Goal: Task Accomplishment & Management: Manage account settings

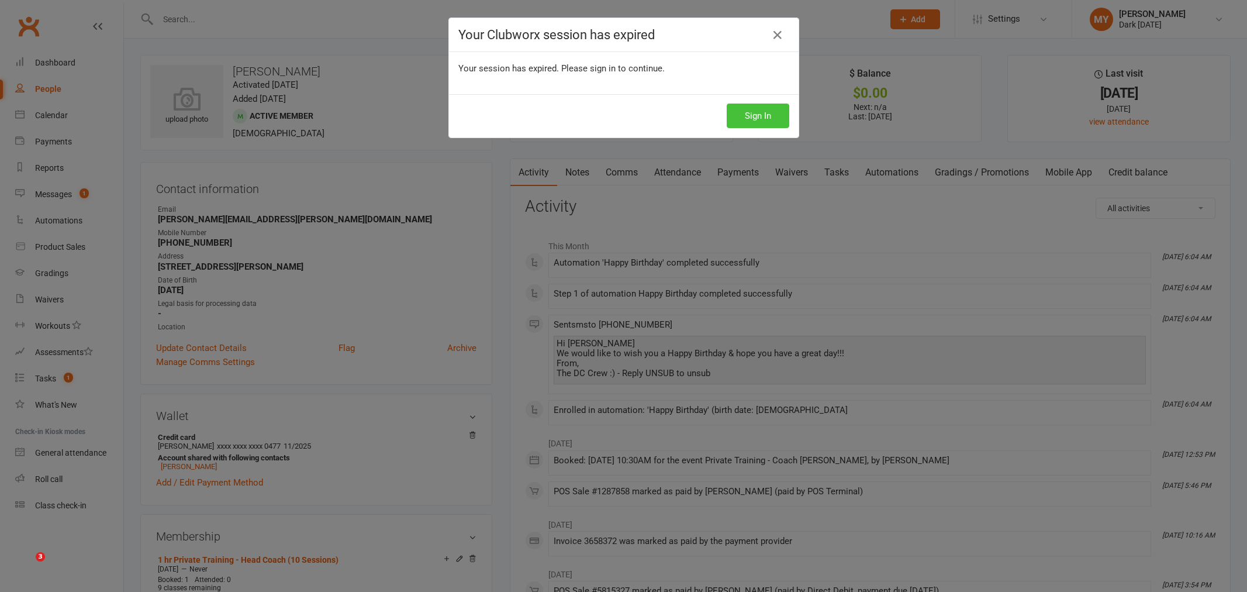
click at [740, 105] on button "Sign In" at bounding box center [758, 115] width 63 height 25
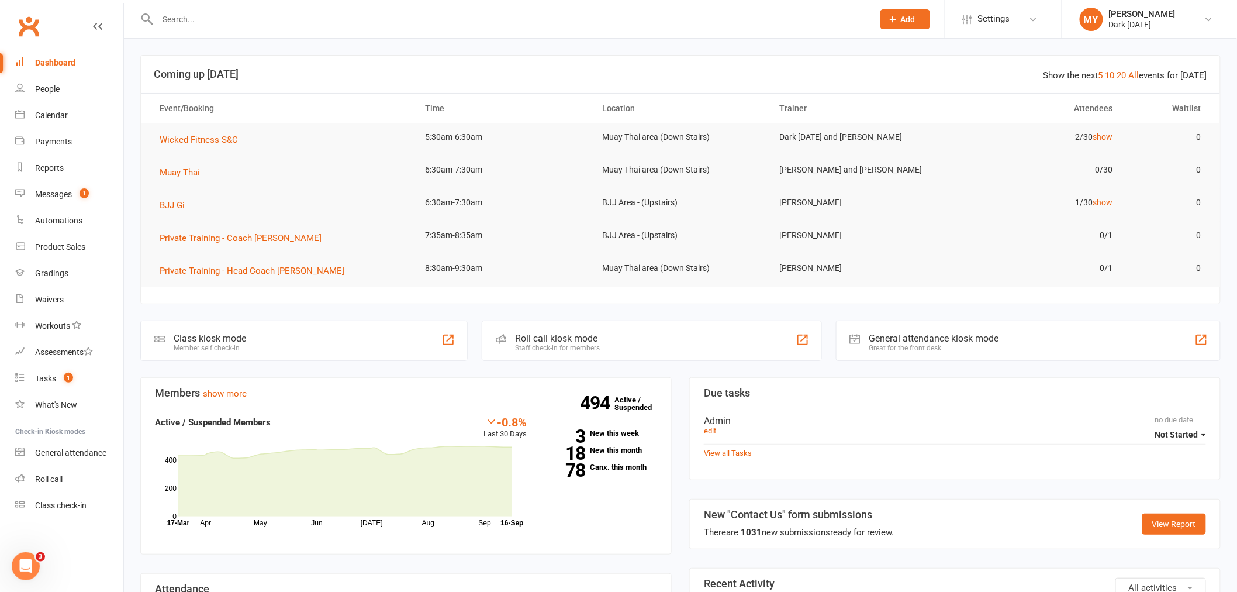
click at [212, 24] on input "text" at bounding box center [509, 19] width 711 height 16
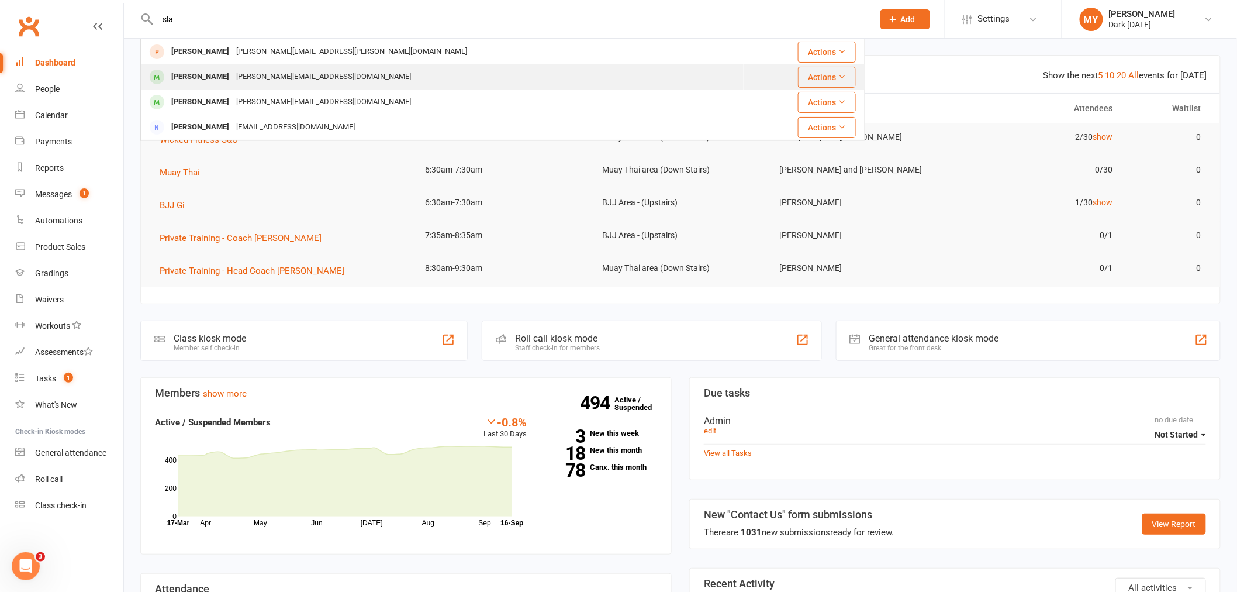
type input "sla"
click at [236, 82] on div "[PERSON_NAME][EMAIL_ADDRESS][DOMAIN_NAME]" at bounding box center [324, 76] width 182 height 17
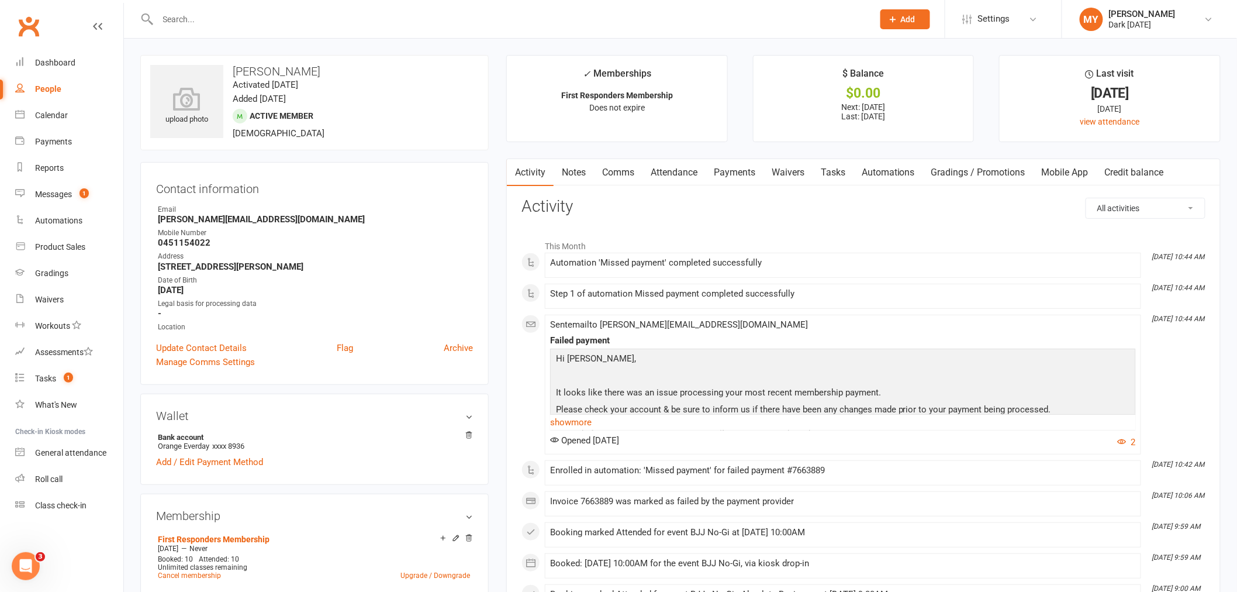
click at [738, 179] on link "Payments" at bounding box center [735, 172] width 58 height 27
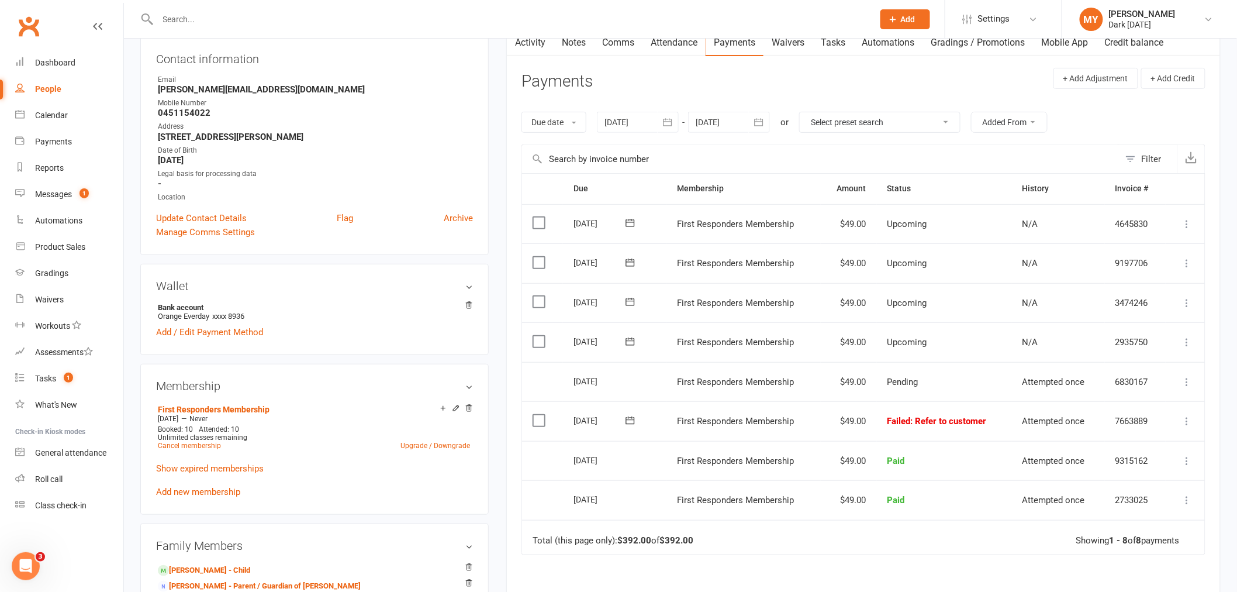
scroll to position [195, 0]
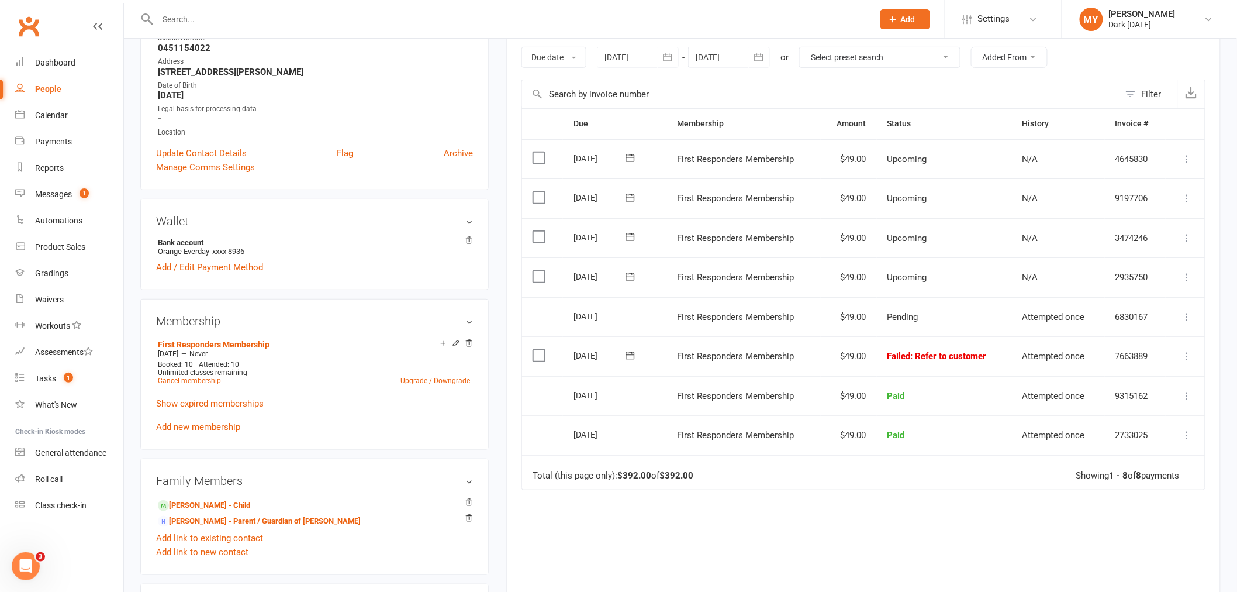
click at [1192, 355] on icon at bounding box center [1188, 356] width 12 height 12
click at [1102, 466] on link "Retry now" at bounding box center [1136, 472] width 116 height 23
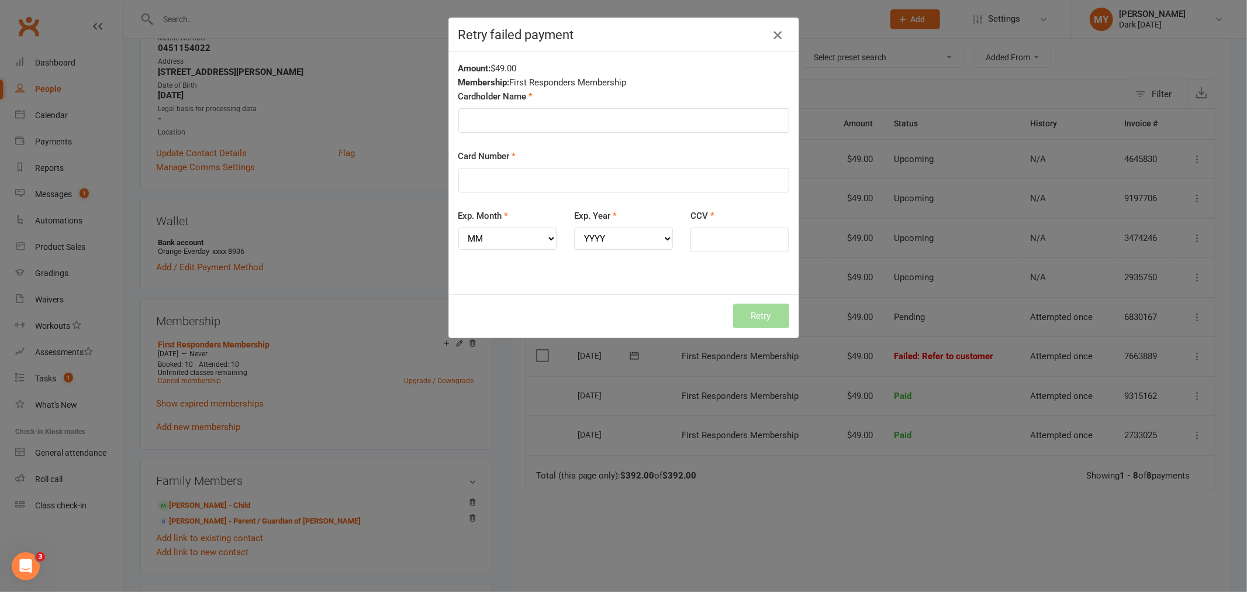
click at [776, 31] on icon "button" at bounding box center [778, 35] width 14 height 14
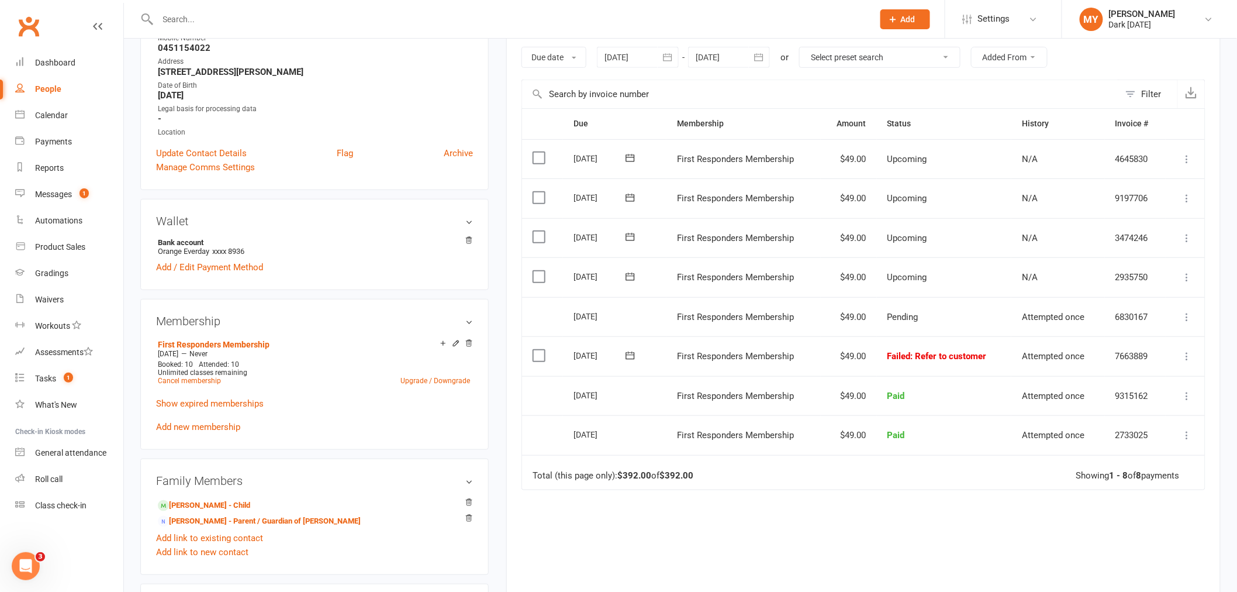
click at [1189, 353] on icon at bounding box center [1188, 356] width 12 height 12
click at [1131, 408] on link "Mark as Paid (POS)" at bounding box center [1136, 402] width 116 height 23
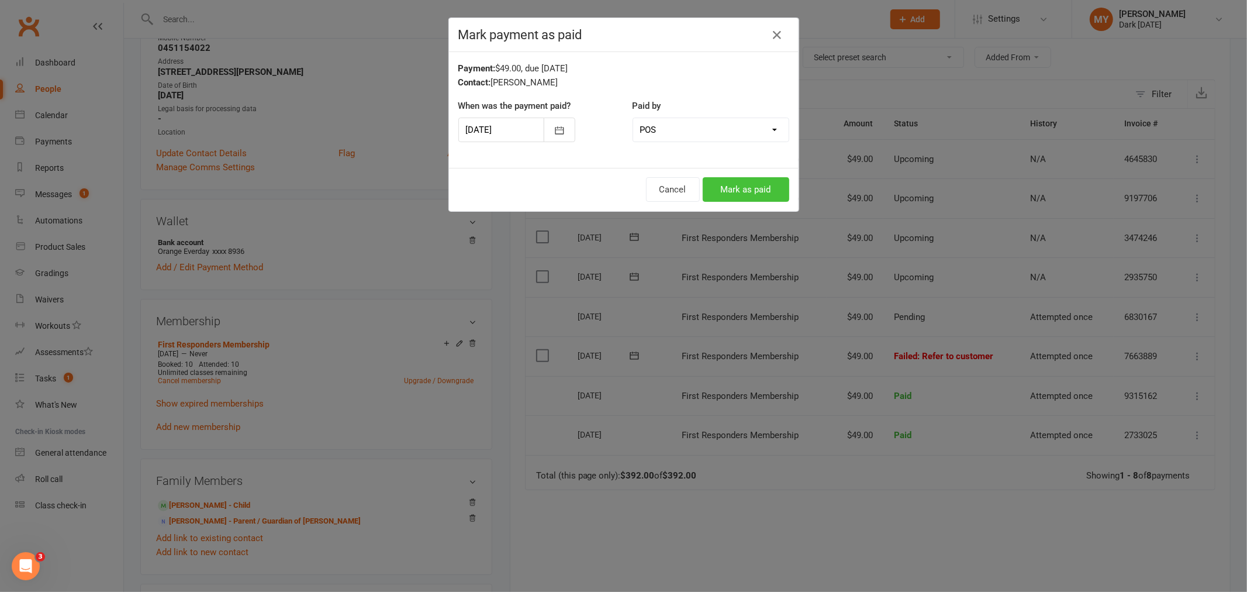
click at [747, 181] on button "Mark as paid" at bounding box center [746, 189] width 87 height 25
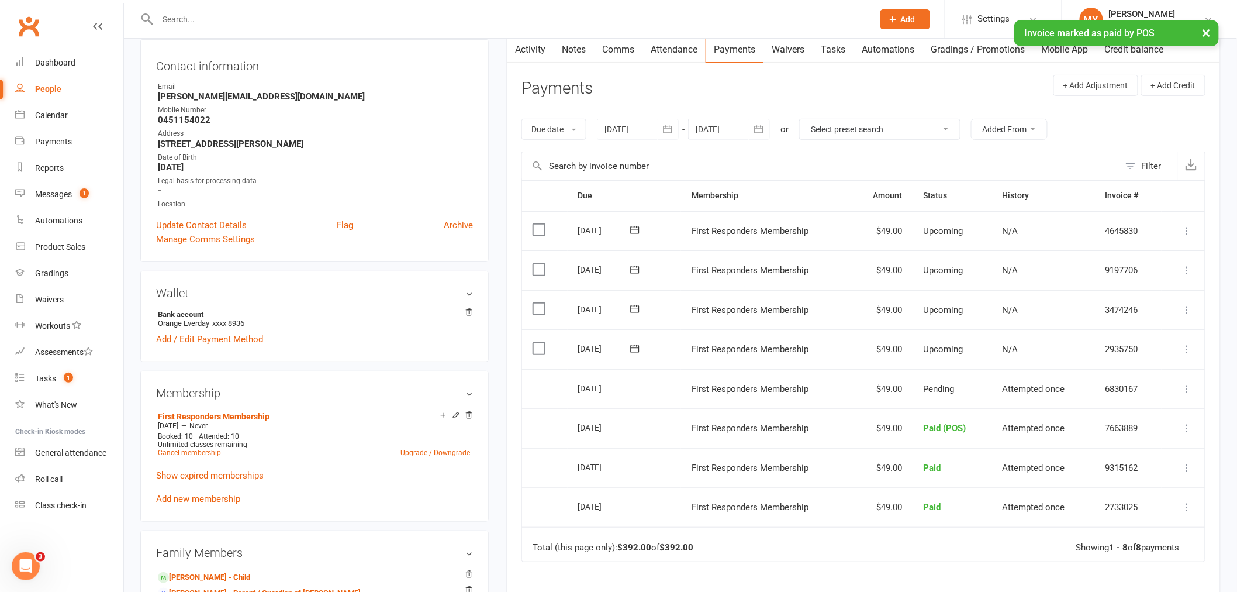
scroll to position [0, 0]
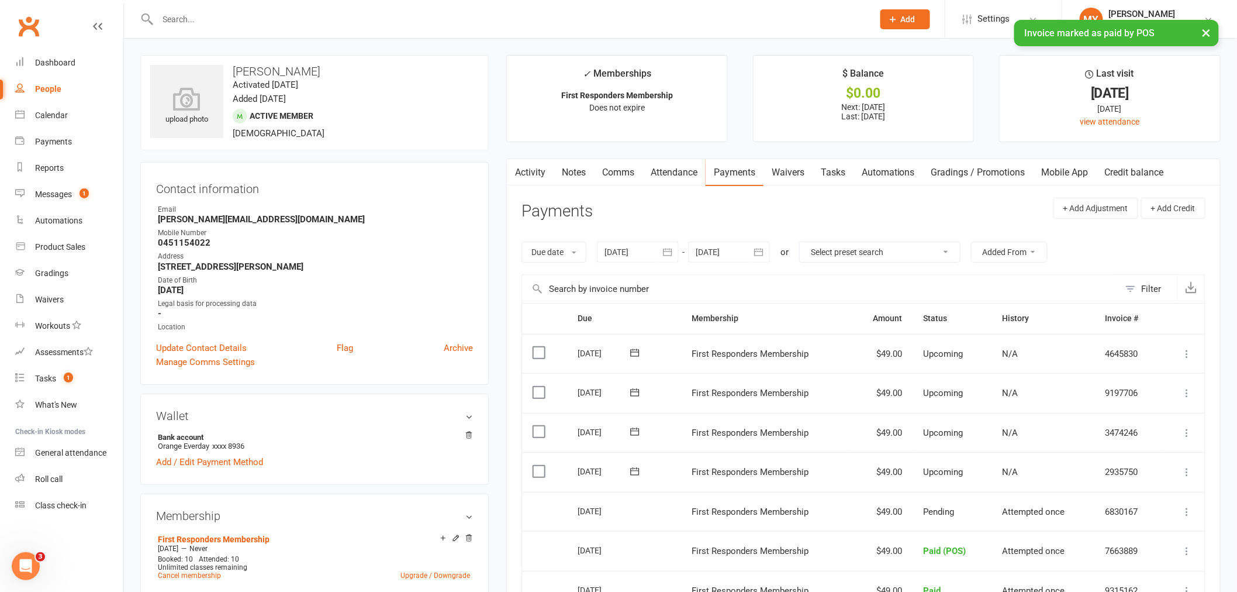
click at [786, 162] on link "Waivers" at bounding box center [788, 172] width 49 height 27
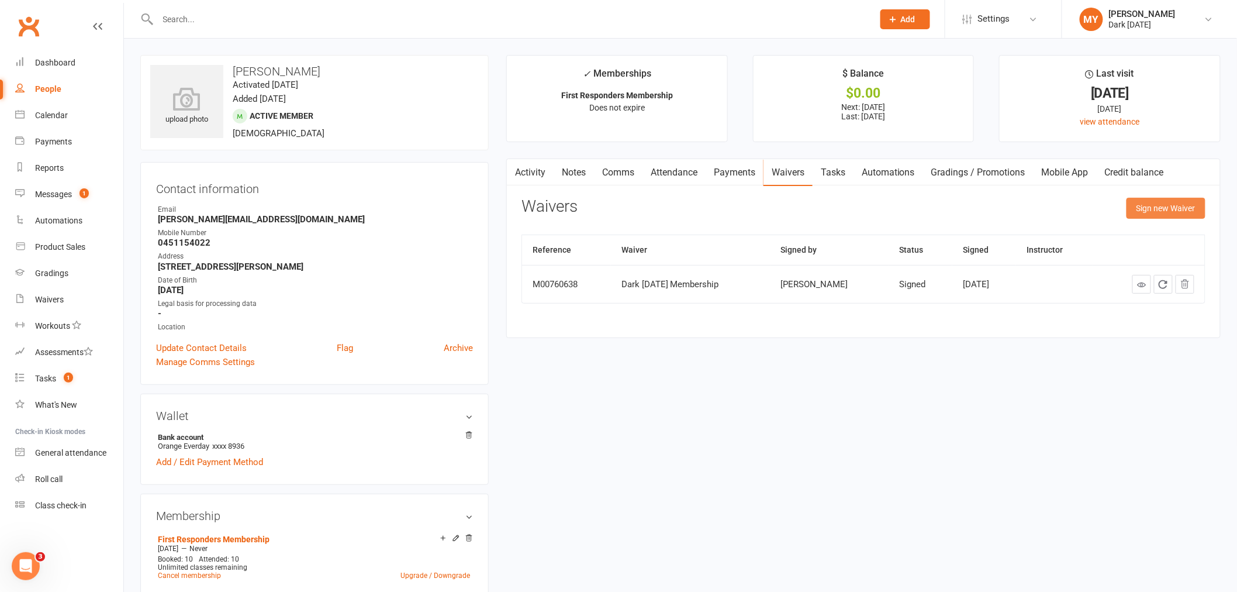
click at [1141, 210] on button "Sign new Waiver" at bounding box center [1166, 208] width 79 height 21
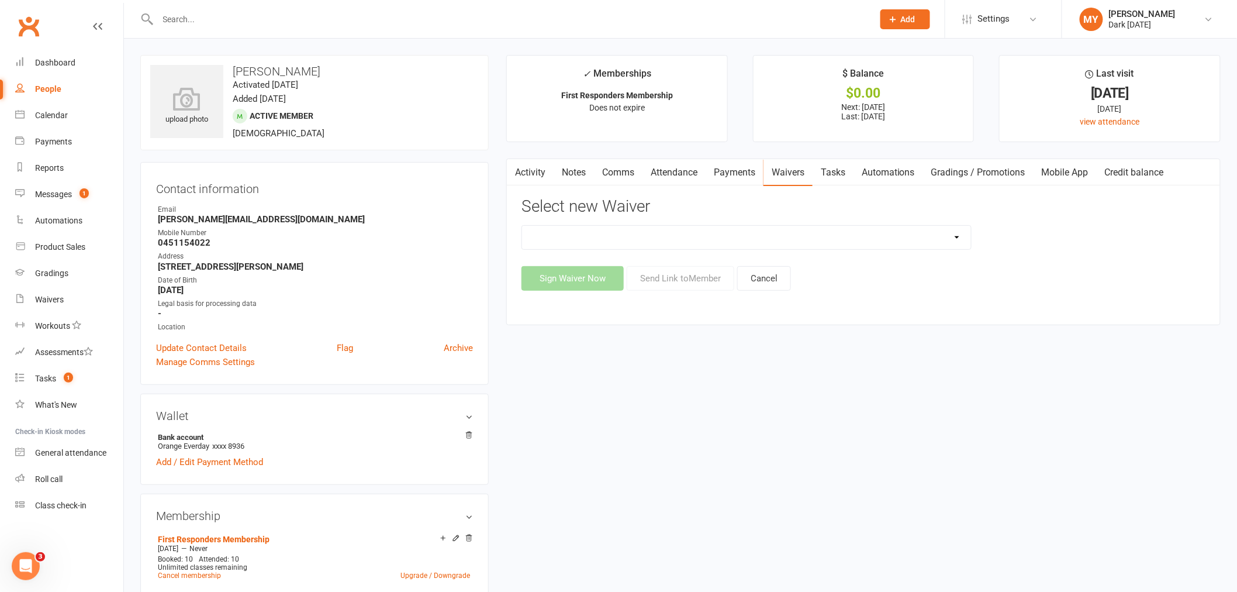
click at [634, 235] on select "Dark [DATE] Membership Dark [DATE] Membership waiver - no EDDR Dark [DATE] Tria…" at bounding box center [746, 237] width 449 height 23
select select "9904"
click at [522, 226] on select "Dark [DATE] Membership Dark [DATE] Membership waiver - no EDDR Dark [DATE] Tria…" at bounding box center [746, 237] width 449 height 23
click at [661, 271] on button "Send Link to Member" at bounding box center [681, 278] width 108 height 25
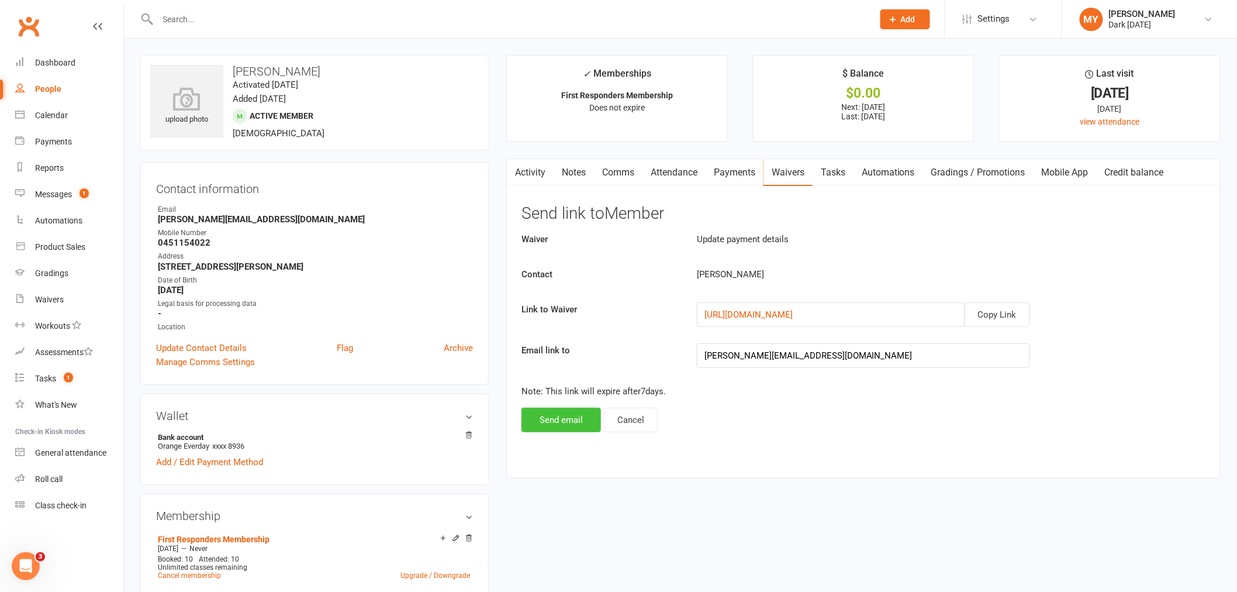
click at [569, 417] on button "Send email" at bounding box center [562, 420] width 80 height 25
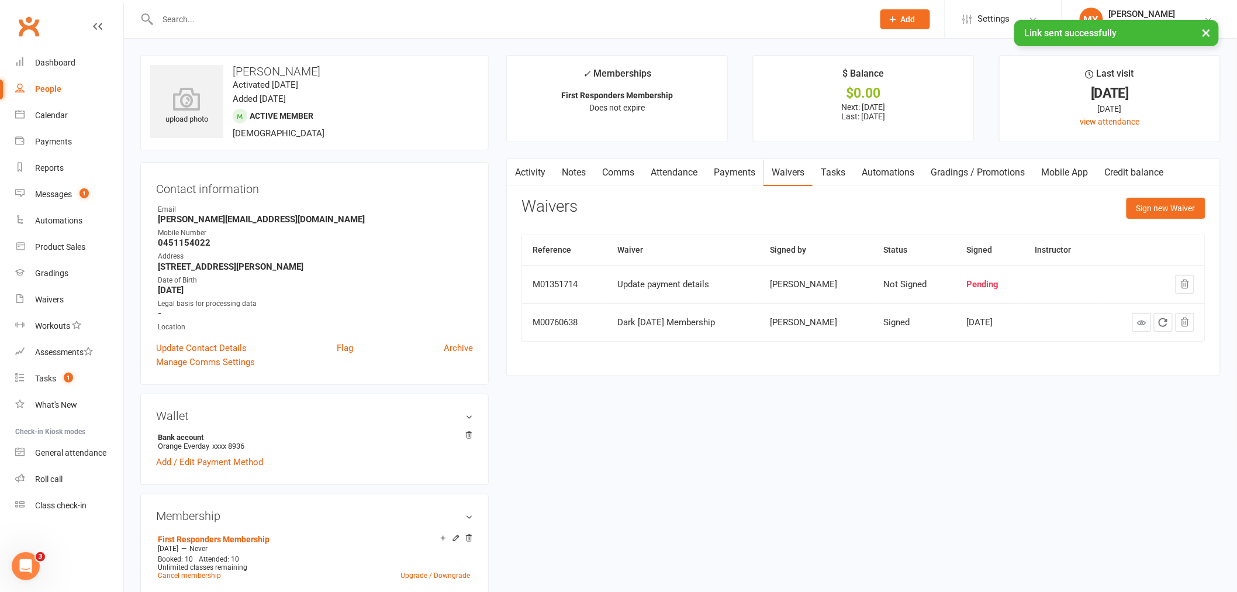
click at [751, 171] on link "Payments" at bounding box center [735, 172] width 58 height 27
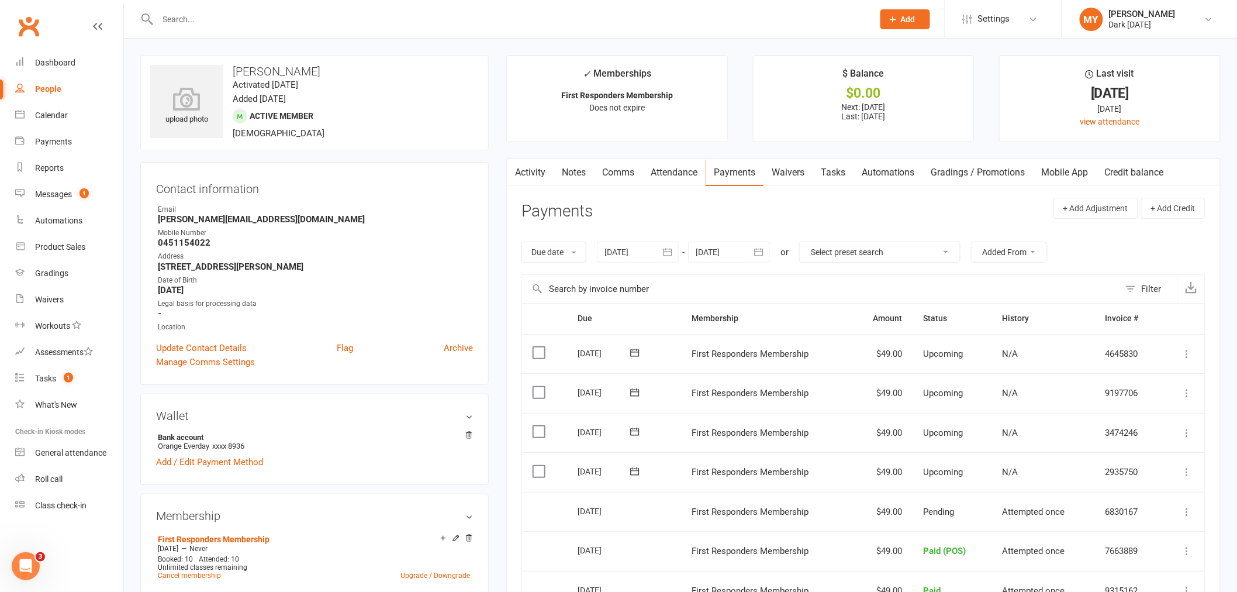
click at [263, 19] on input "text" at bounding box center [509, 19] width 711 height 16
click at [260, 22] on input "text" at bounding box center [509, 19] width 711 height 16
click at [270, 26] on input "text" at bounding box center [509, 19] width 711 height 16
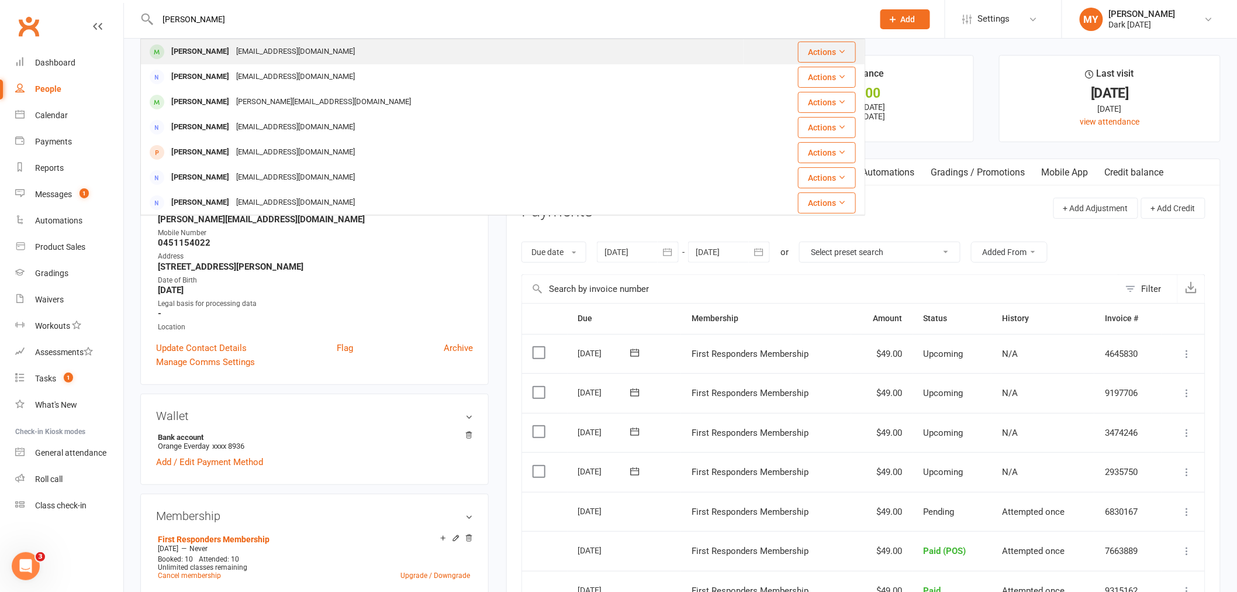
type input "[PERSON_NAME]"
click at [271, 49] on div "[EMAIL_ADDRESS][DOMAIN_NAME]" at bounding box center [296, 51] width 126 height 17
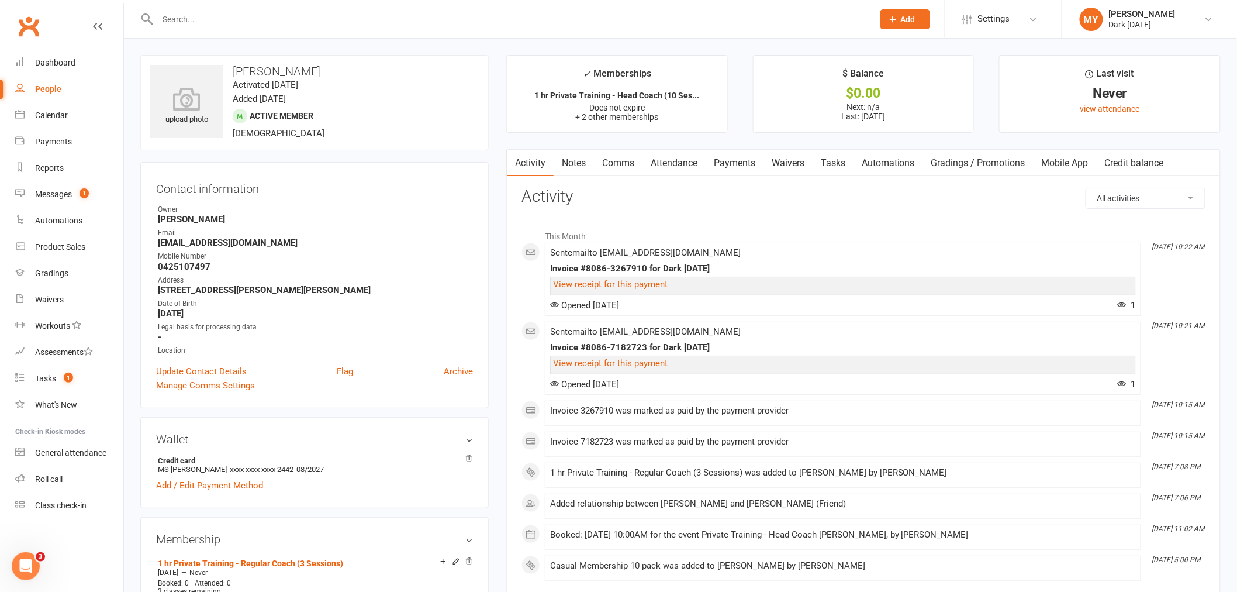
click at [734, 160] on link "Payments" at bounding box center [735, 163] width 58 height 27
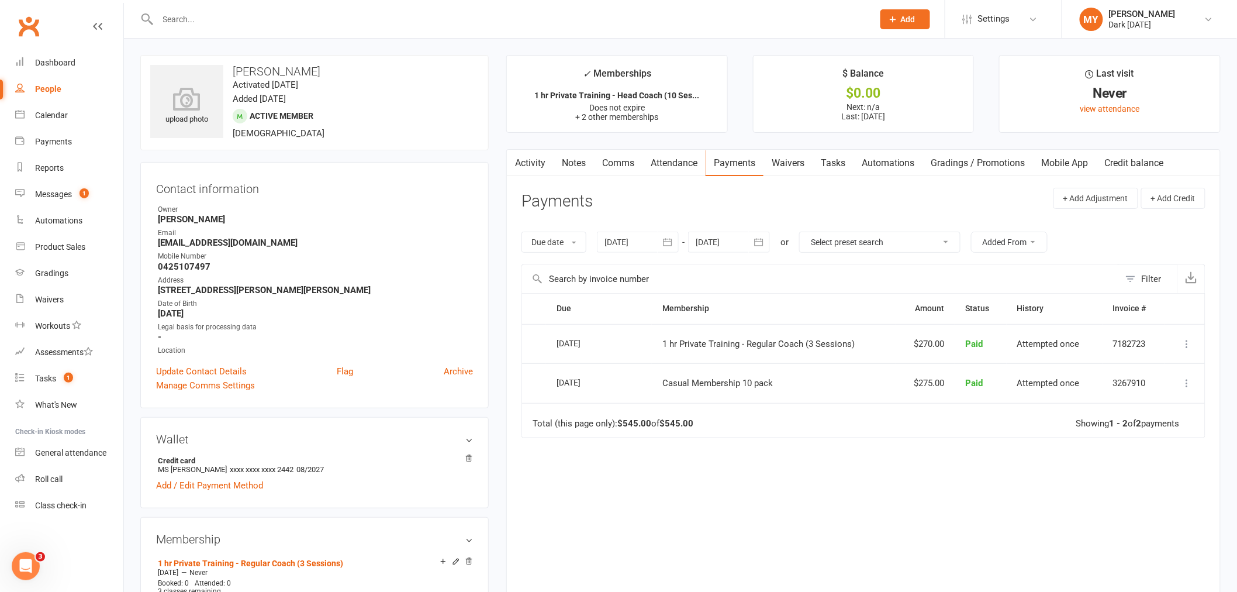
click at [664, 235] on button "button" at bounding box center [668, 242] width 21 height 21
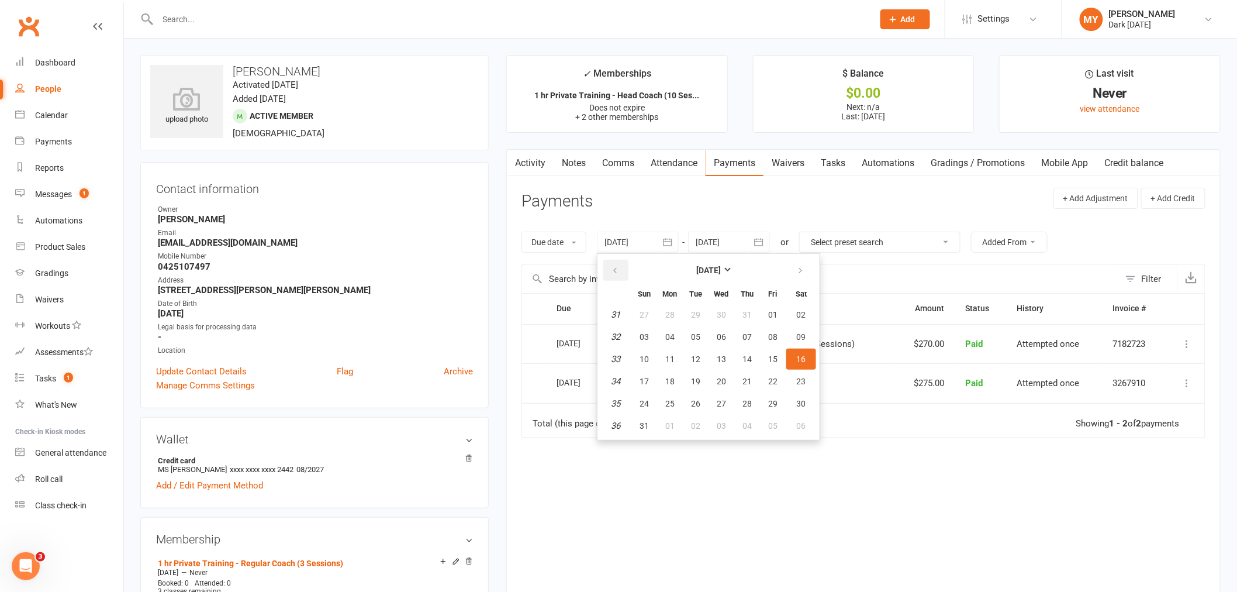
click at [608, 268] on button "button" at bounding box center [615, 270] width 25 height 21
click at [679, 351] on button "14" at bounding box center [670, 358] width 25 height 21
type input "[DATE]"
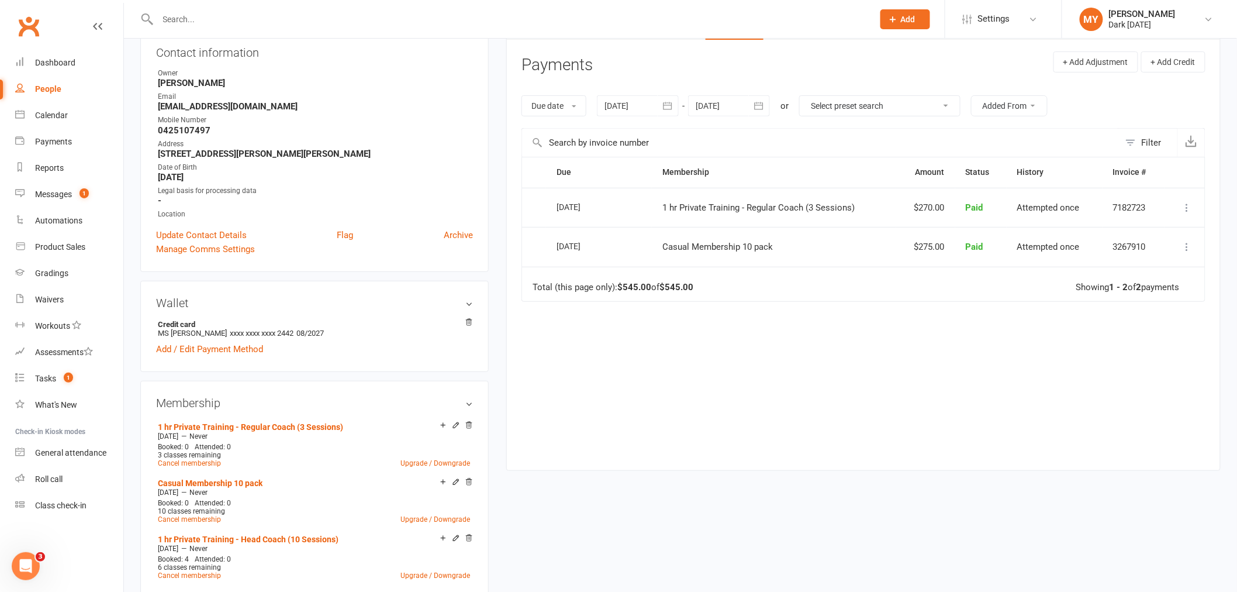
scroll to position [260, 0]
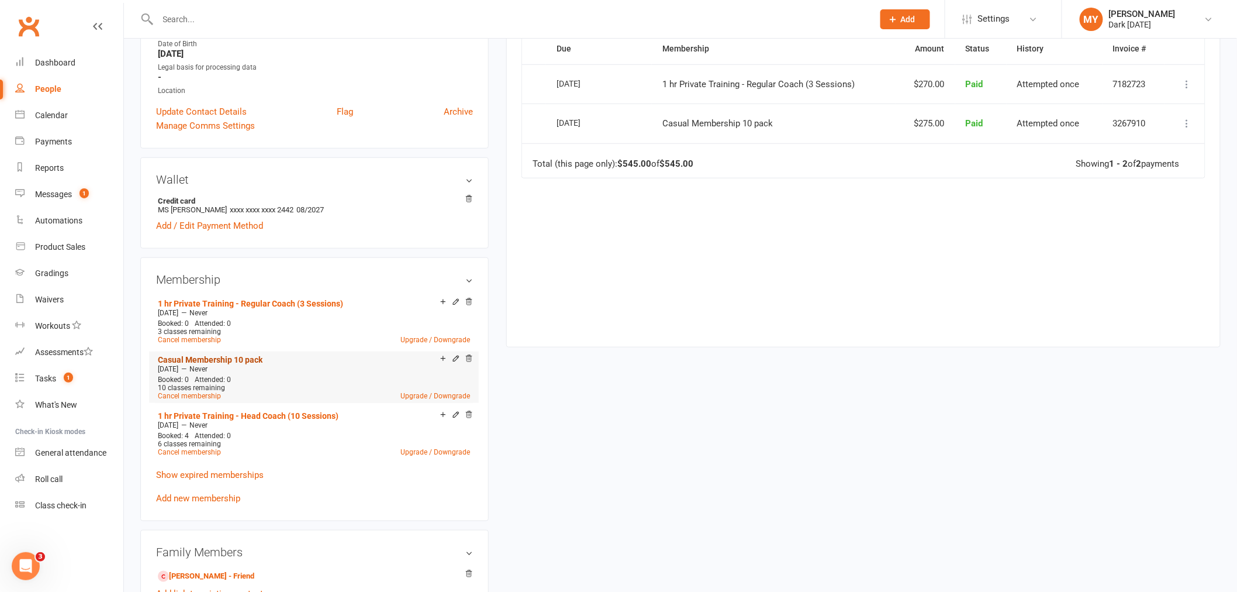
click at [197, 357] on link "Casual Membership 10 pack" at bounding box center [210, 359] width 105 height 9
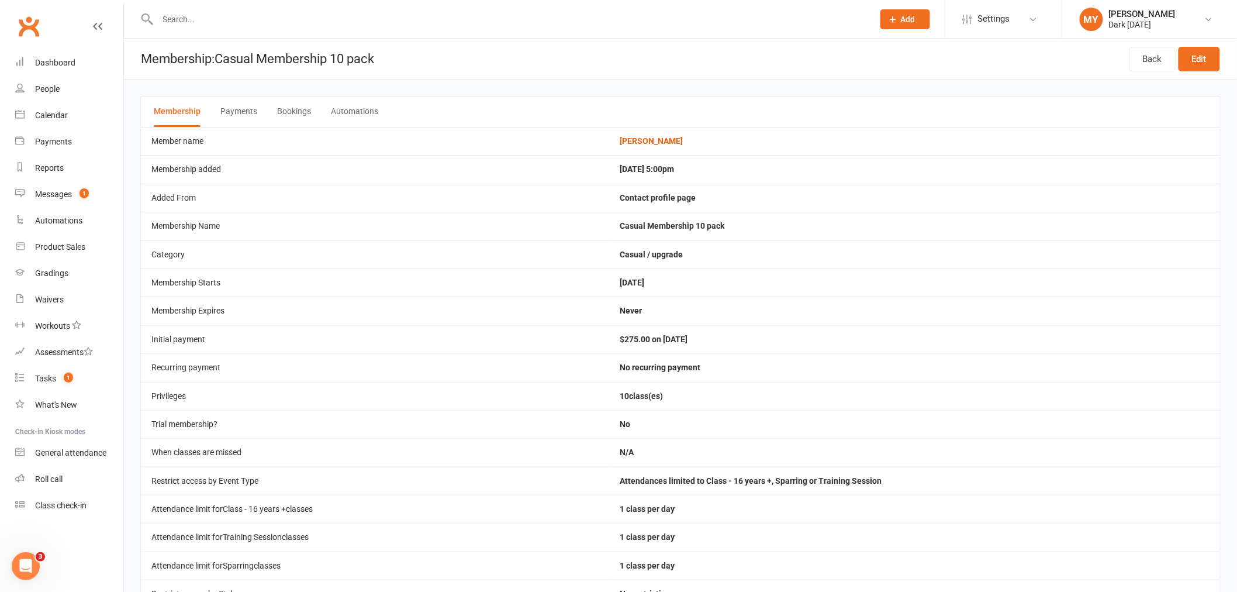
click at [246, 106] on button "Payments" at bounding box center [238, 111] width 37 height 30
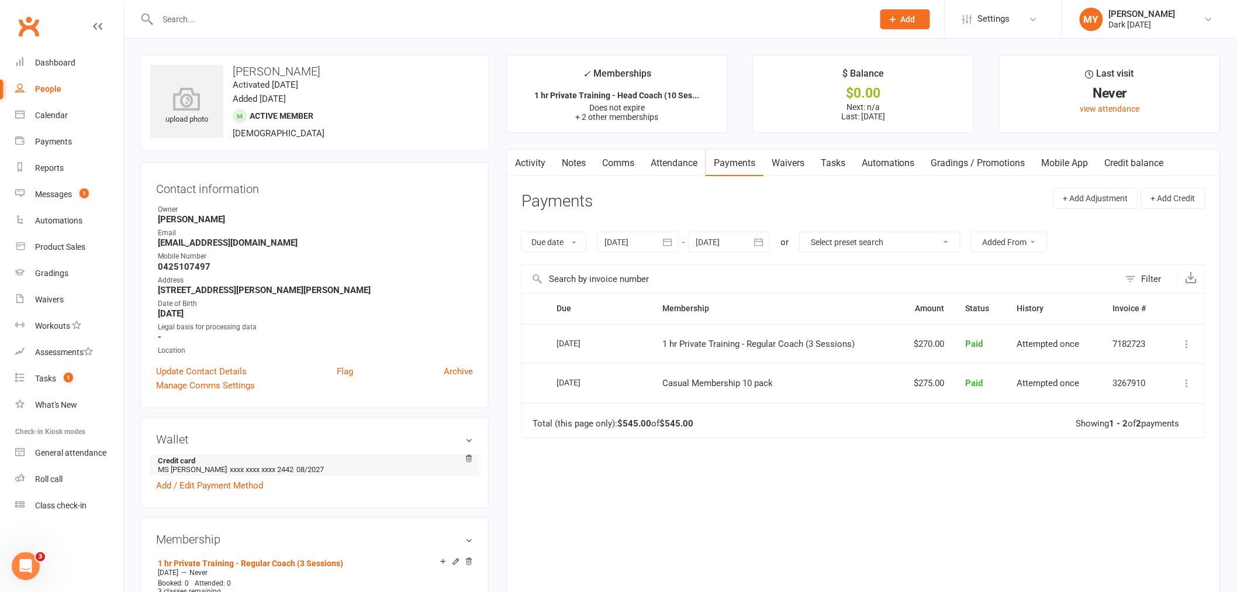
scroll to position [260, 0]
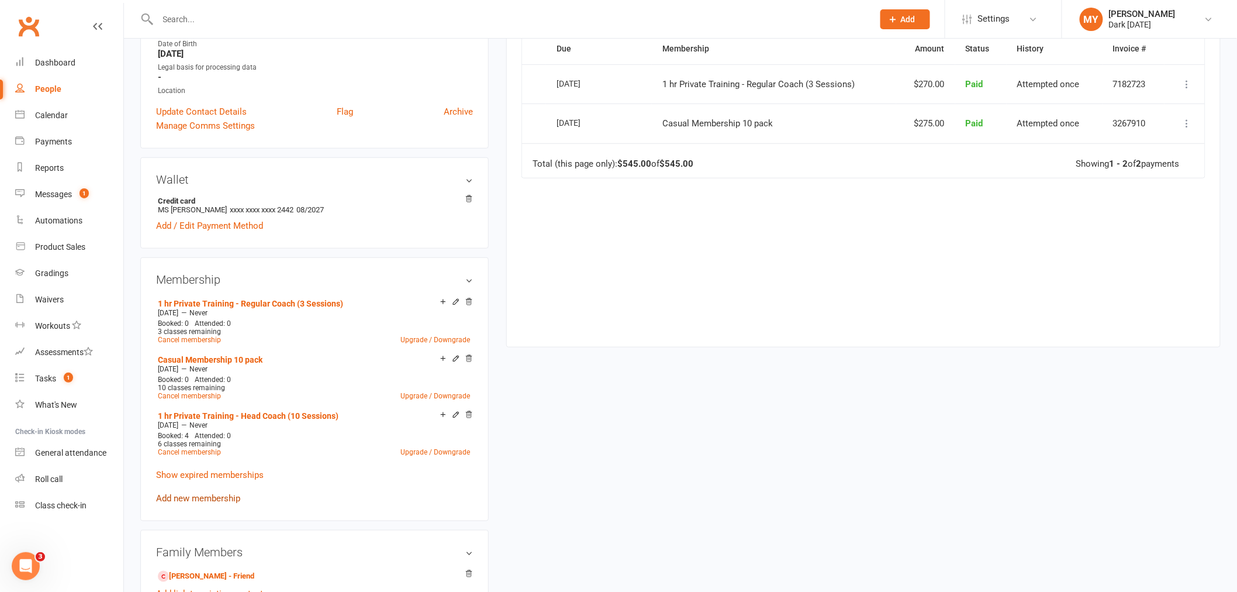
click at [199, 493] on link "Add new membership" at bounding box center [198, 498] width 84 height 11
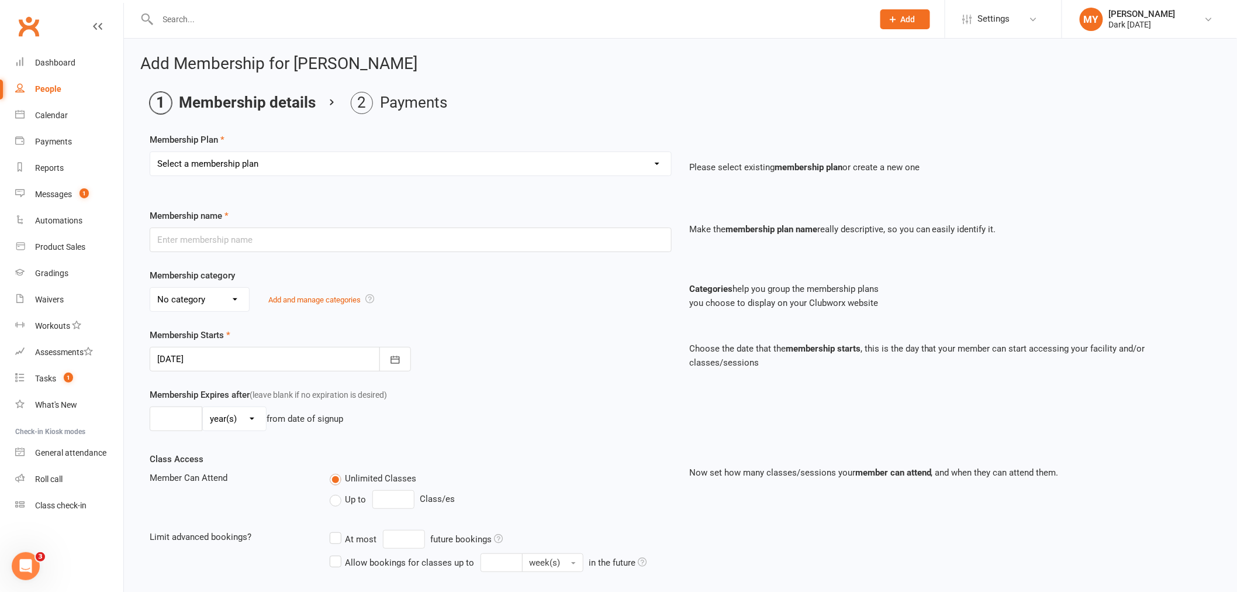
click at [209, 172] on select "Select a membership plan Create new Membership Plan Redzone Knife Defence Works…" at bounding box center [410, 163] width 521 height 23
select select "41"
click at [150, 152] on select "Select a membership plan Create new Membership Plan Redzone Knife Defence Works…" at bounding box center [410, 163] width 521 height 23
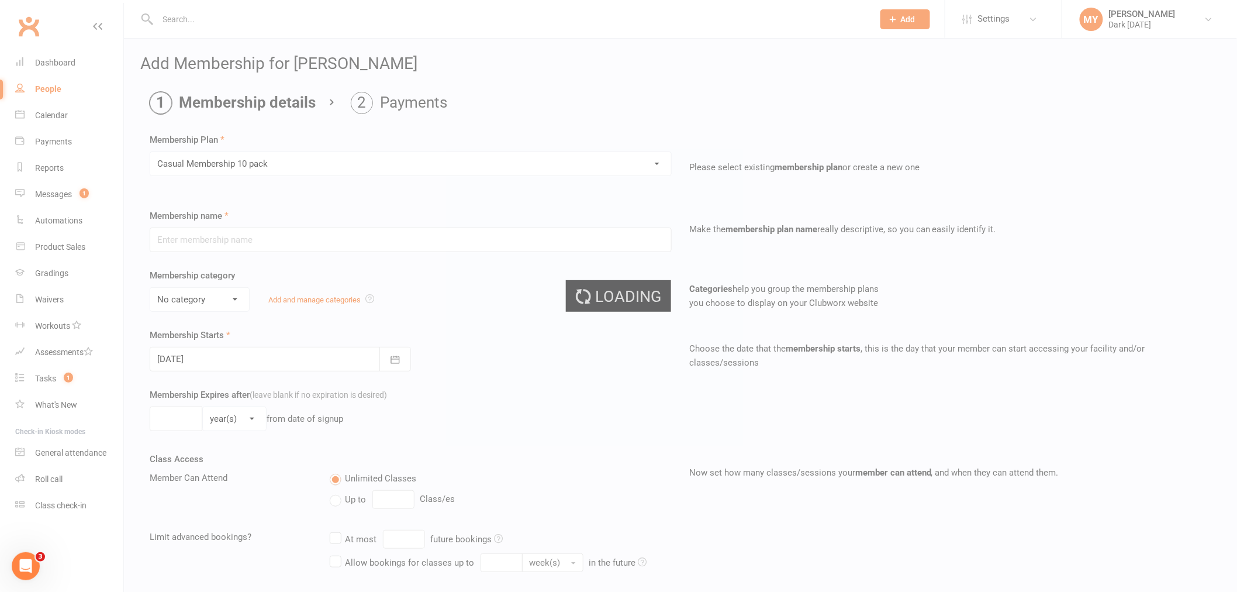
type input "Casual Membership 10 pack"
select select "2"
select select "0"
type input "10"
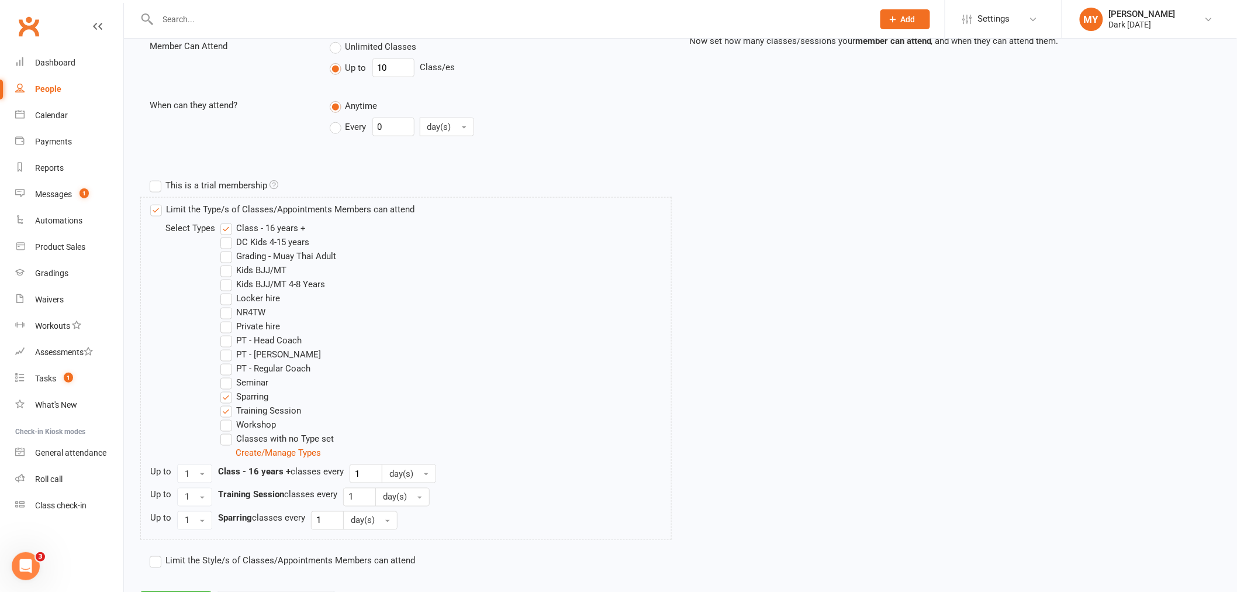
scroll to position [454, 0]
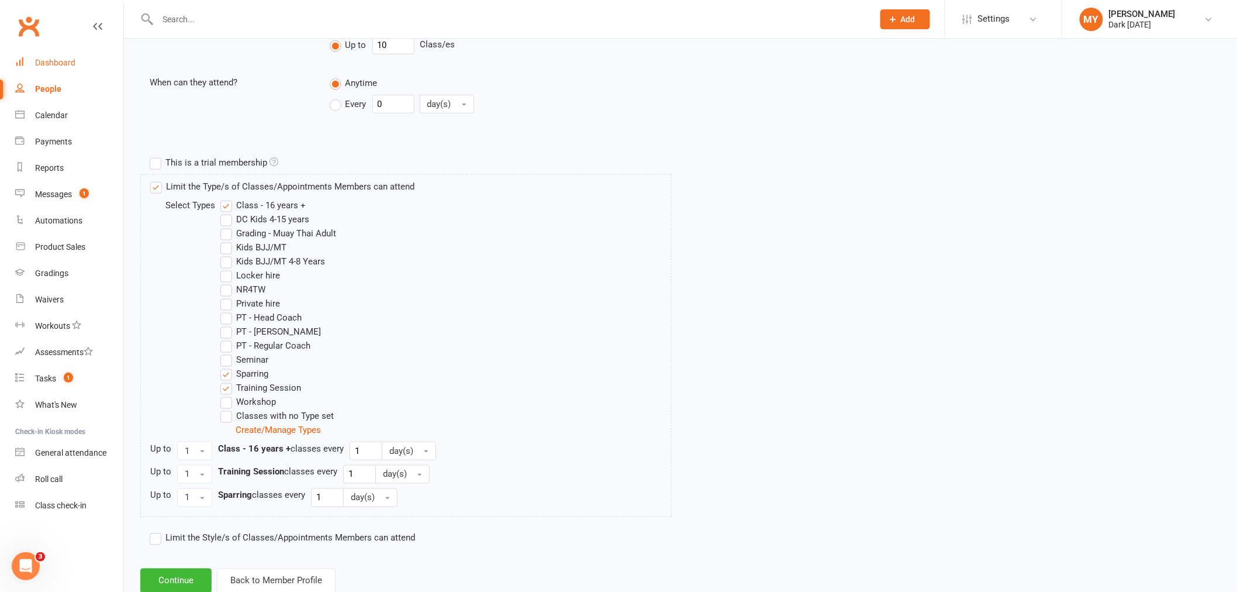
click at [74, 64] on div "Dashboard" at bounding box center [55, 62] width 40 height 9
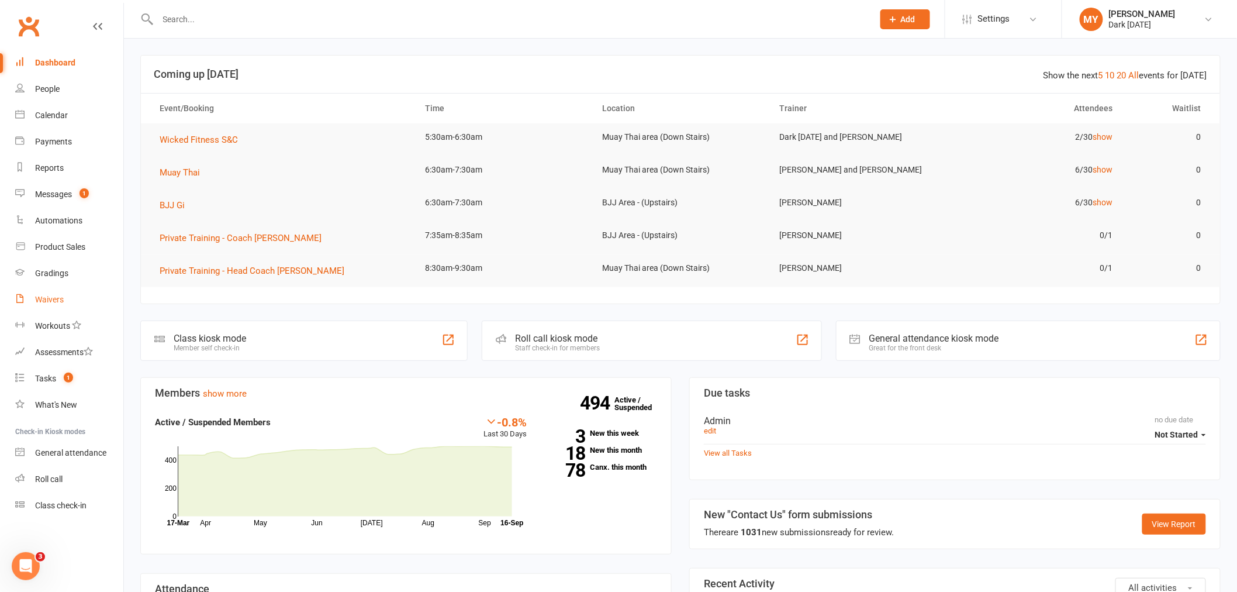
click at [54, 307] on link "Waivers" at bounding box center [69, 299] width 108 height 26
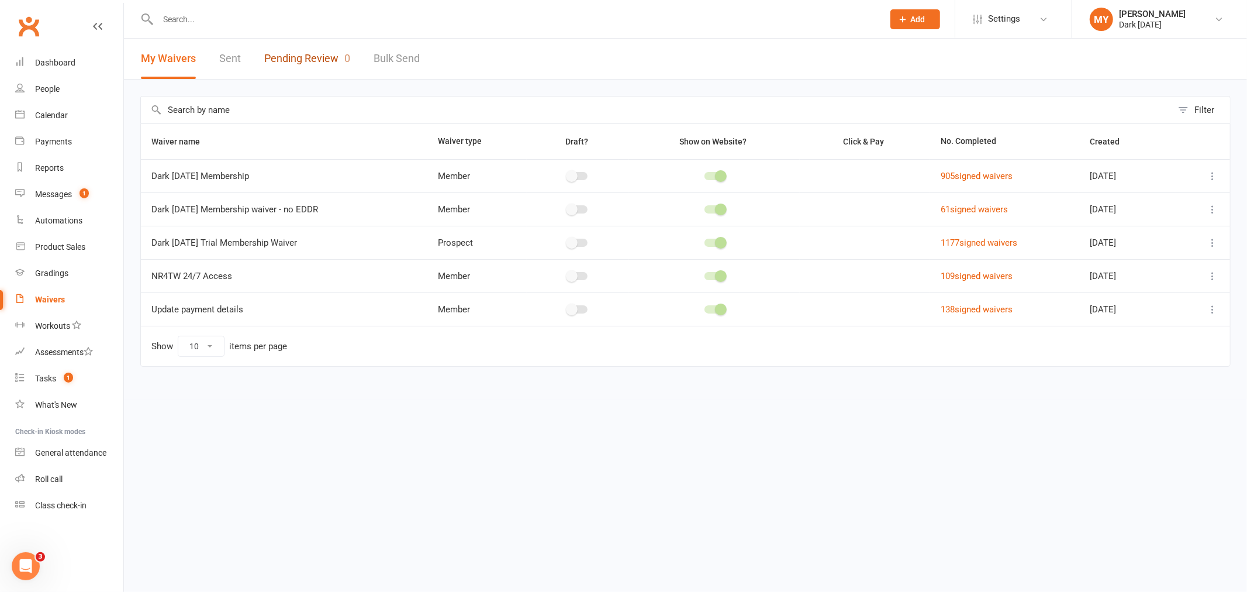
click at [330, 63] on link "Pending Review 0" at bounding box center [307, 59] width 86 height 40
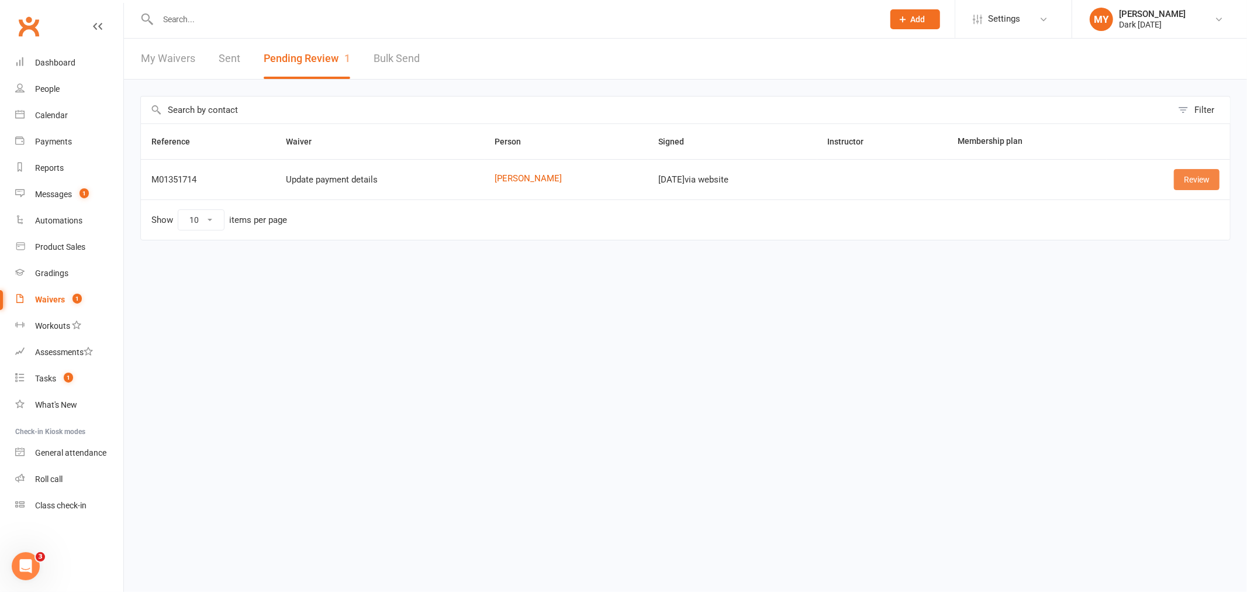
click at [1187, 182] on link "Review" at bounding box center [1197, 179] width 46 height 21
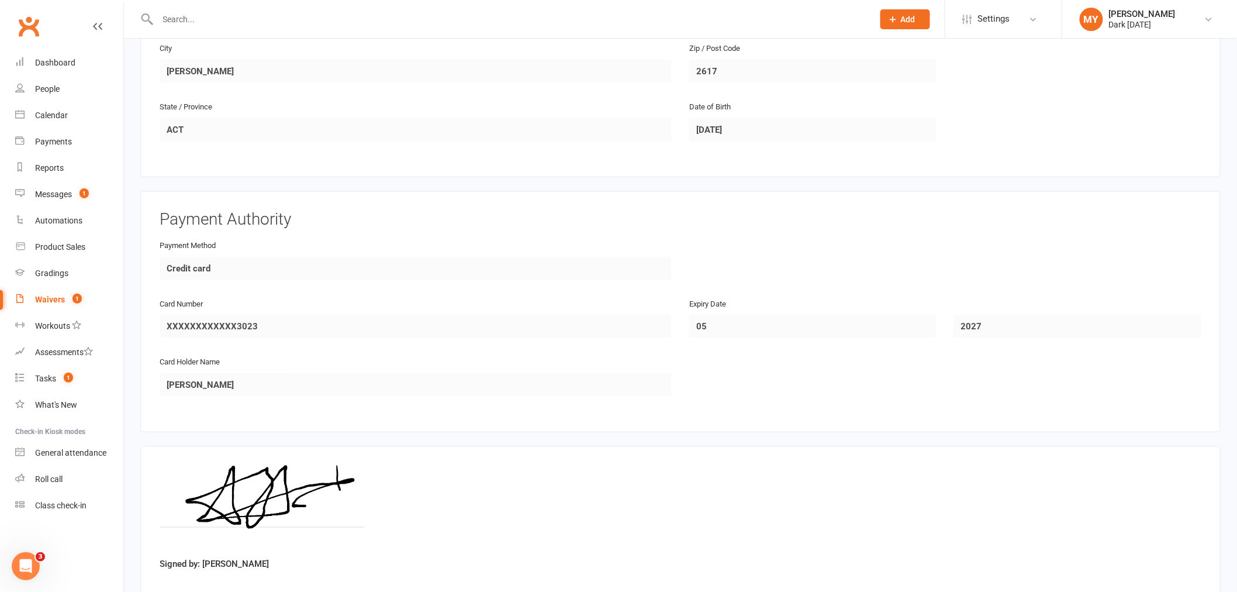
scroll to position [454, 0]
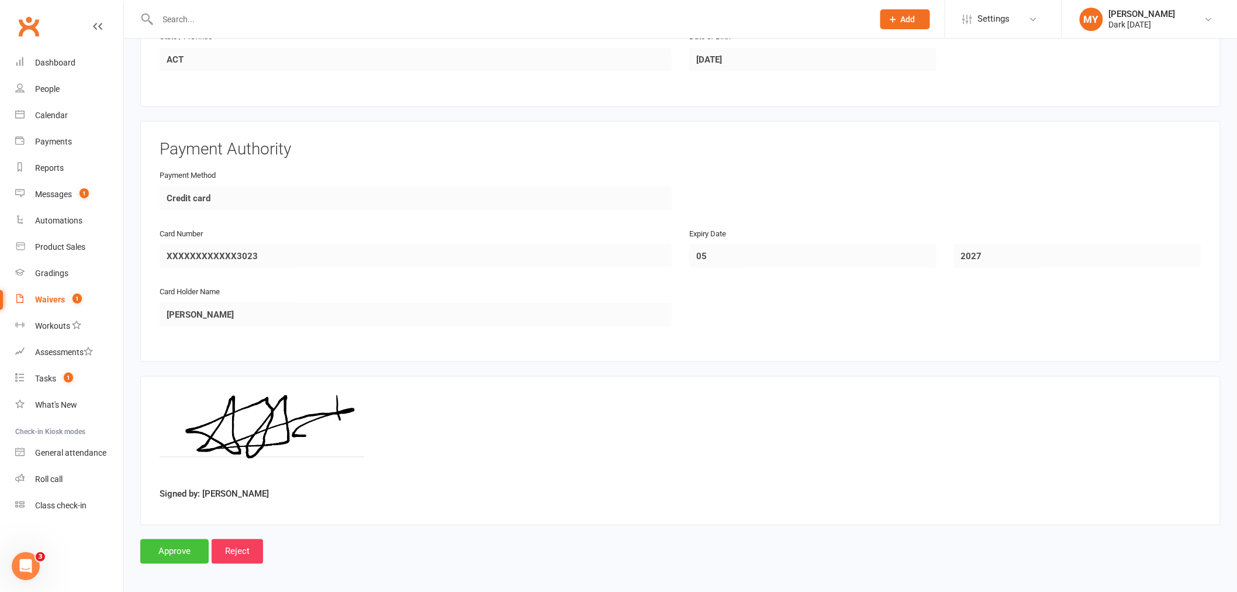
click at [180, 547] on input "Approve" at bounding box center [174, 551] width 68 height 25
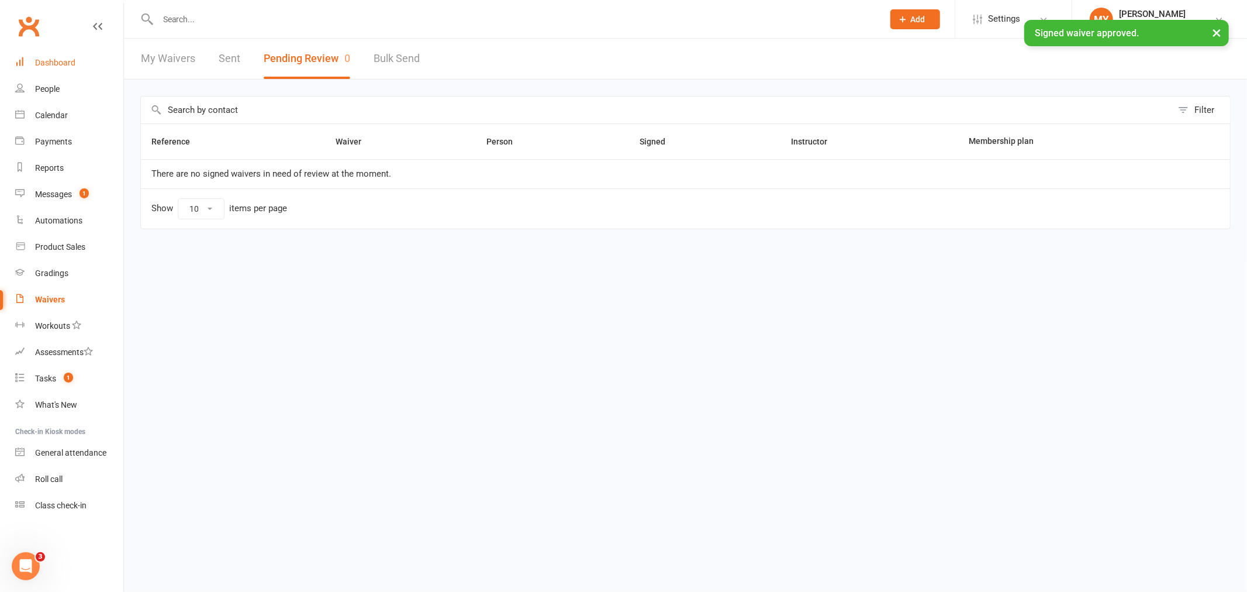
click at [63, 56] on link "Dashboard" at bounding box center [69, 63] width 108 height 26
